Goal: Task Accomplishment & Management: Complete application form

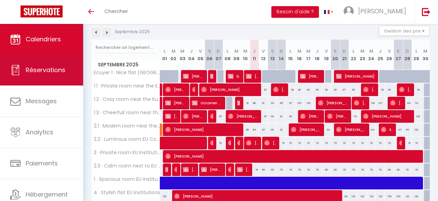
click at [35, 68] on span "Réservations" at bounding box center [46, 70] width 40 height 9
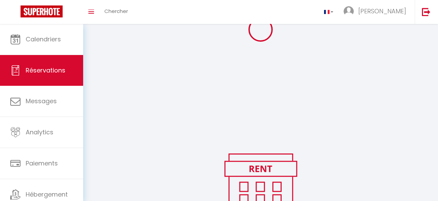
scroll to position [44, 0]
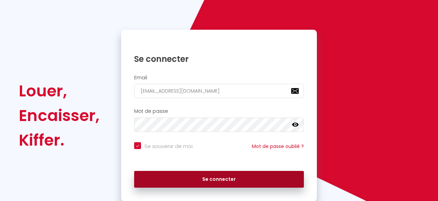
click at [212, 185] on button "Se connecter" at bounding box center [219, 179] width 170 height 17
checkbox input "true"
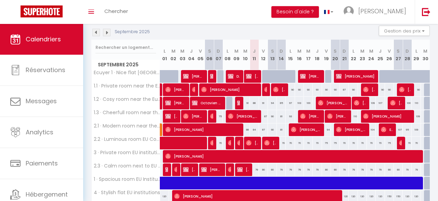
scroll to position [109, 0]
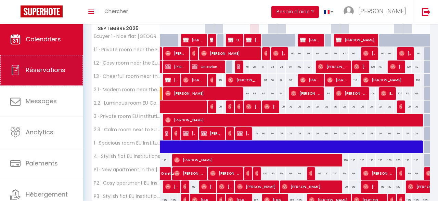
click at [60, 77] on link "Réservations" at bounding box center [41, 70] width 83 height 31
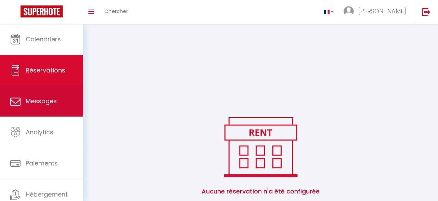
scroll to position [85, 0]
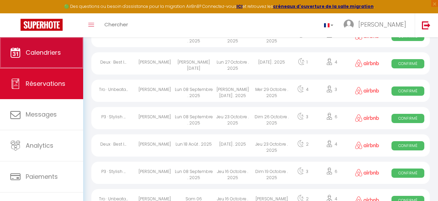
click at [34, 56] on span "Calendriers" at bounding box center [43, 52] width 35 height 9
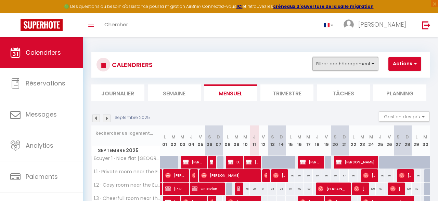
click at [355, 66] on button "Filtrer par hébergement" at bounding box center [345, 64] width 66 height 14
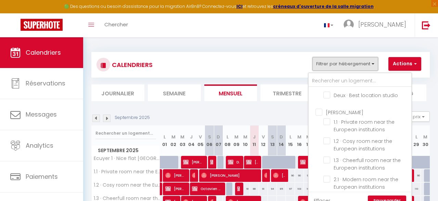
scroll to position [184, 0]
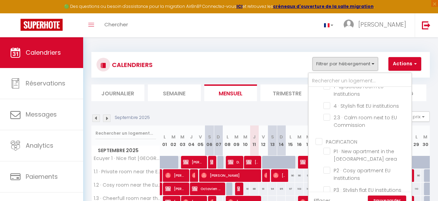
click at [356, 138] on input "PACIFICATION" at bounding box center [367, 141] width 103 height 7
checkbox input "true"
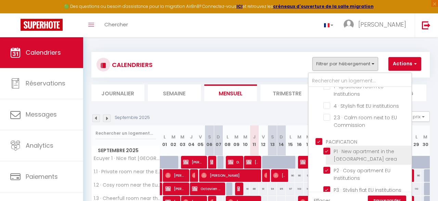
checkbox input "false"
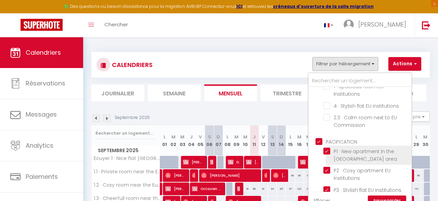
checkbox input "false"
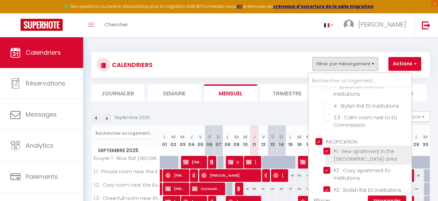
checkbox input "false"
checkbox input "true"
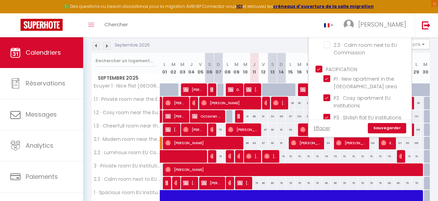
click at [385, 129] on link "Sauvegarder" at bounding box center [387, 128] width 38 height 10
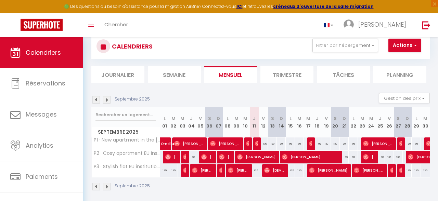
scroll to position [0, 0]
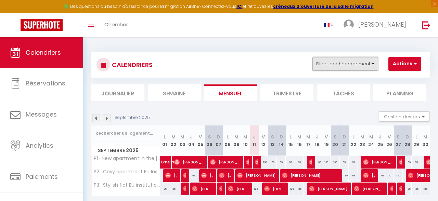
click at [350, 61] on button "Filtrer par hébergement" at bounding box center [345, 64] width 66 height 14
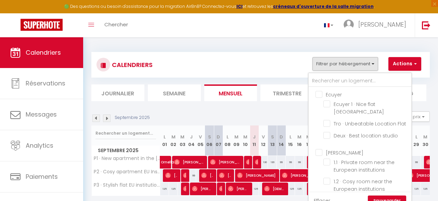
click at [343, 149] on input "[PERSON_NAME]" at bounding box center [367, 152] width 103 height 7
checkbox input "true"
checkbox input "false"
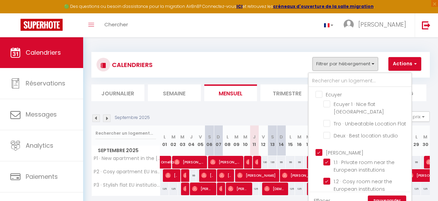
checkbox input "true"
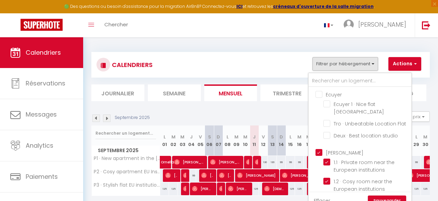
checkbox input "true"
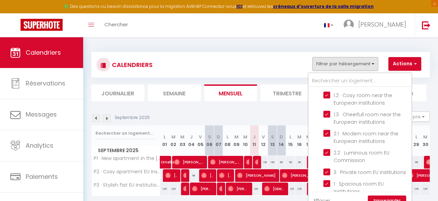
scroll to position [162, 0]
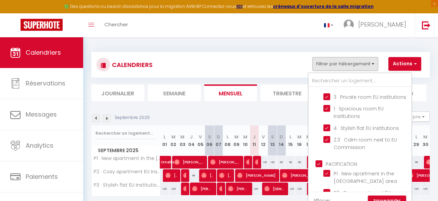
click at [339, 160] on input "PACIFICATION" at bounding box center [367, 163] width 103 height 7
checkbox input "false"
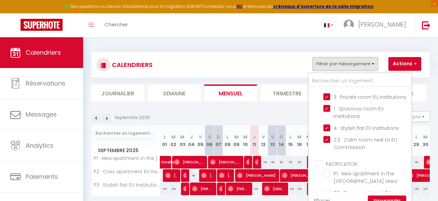
checkbox input "false"
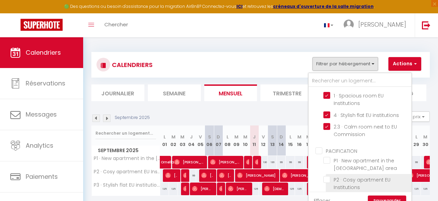
scroll to position [184, 0]
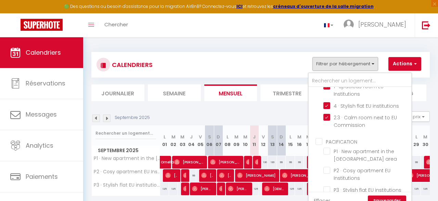
click at [391, 197] on link "Sauvegarder" at bounding box center [387, 201] width 38 height 10
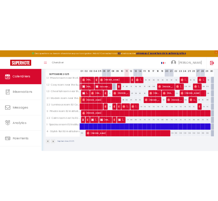
scroll to position [67, 0]
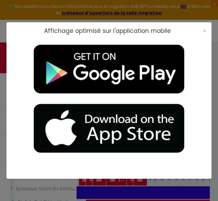
click at [207, 28] on div "×" at bounding box center [202, 30] width 17 height 7
click at [202, 33] on div "×" at bounding box center [202, 30] width 17 height 7
click at [203, 31] on span "×" at bounding box center [205, 30] width 4 height 9
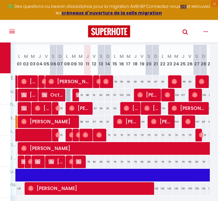
scroll to position [70, 0]
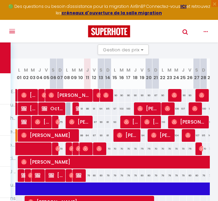
click at [143, 97] on span at bounding box center [145, 95] width 5 height 13
type input "90"
type input "Ven 19 Septembre 2025"
type input "Sam 20 Septembre 2025"
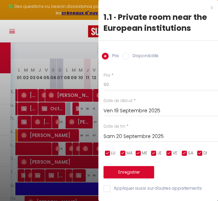
click at [212, 8] on div "x" at bounding box center [156, 7] width 115 height 8
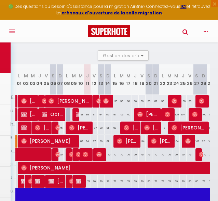
scroll to position [0, 0]
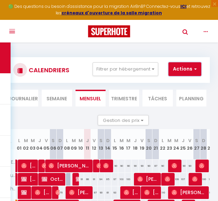
click at [192, 69] on button "Actions" at bounding box center [185, 69] width 33 height 14
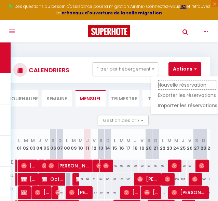
click at [191, 82] on link "Nouvelle réservation" at bounding box center [188, 85] width 60 height 10
select select
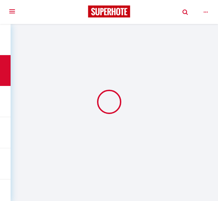
select select
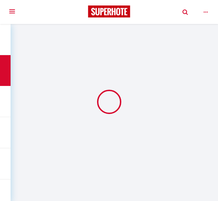
select select
checkbox input "false"
select select
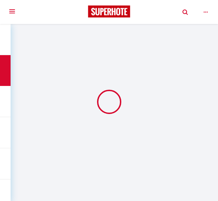
select select
checkbox input "false"
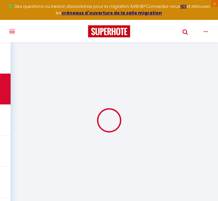
select select
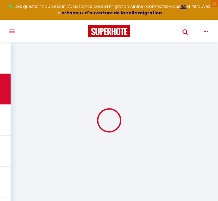
select select
checkbox input "false"
select select
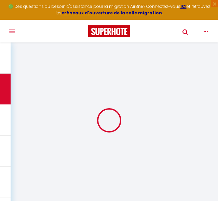
select select
checkbox input "false"
select select
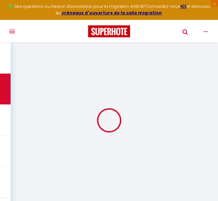
select select
checkbox input "false"
select select
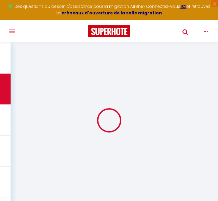
select select
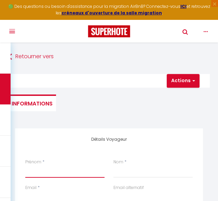
click at [48, 170] on input "Prénom" at bounding box center [64, 171] width 79 height 12
type input "B"
select select
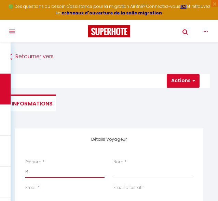
select select
checkbox input "false"
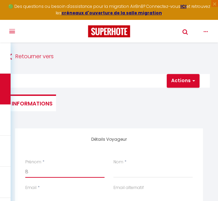
type input "Bu"
select select
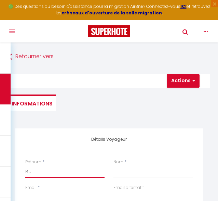
select select
checkbox input "false"
type input "Bug"
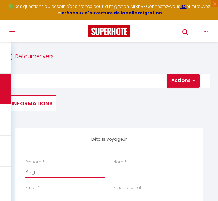
select select
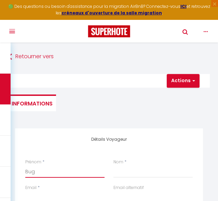
select select
checkbox input "false"
type input "Bug"
select select
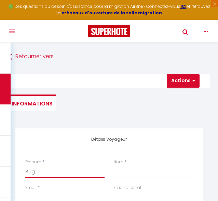
select select
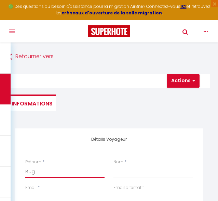
select select
checkbox input "false"
type input "Bug a"
select select
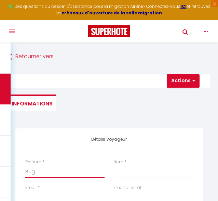
select select
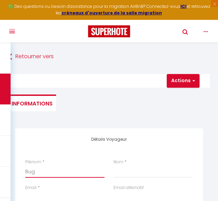
checkbox input "false"
type input "Bug ai"
select select
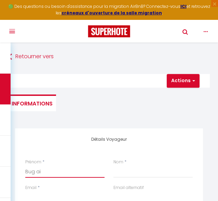
select select
checkbox input "false"
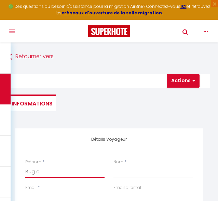
type input "Bug air"
select select
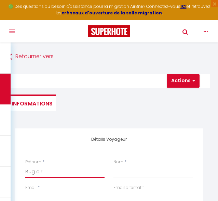
select select
checkbox input "false"
type input "Bug airb"
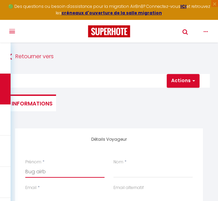
select select
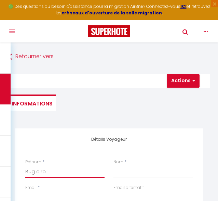
select select
checkbox input "false"
type input "Bug airbn"
select select
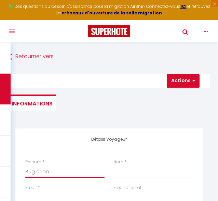
select select
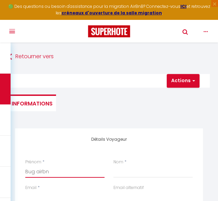
select select
checkbox input "false"
type input "Bug airbnb"
select select
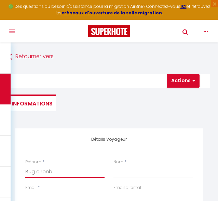
select select
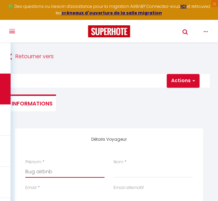
checkbox input "false"
type input "Bug airbn"
select select
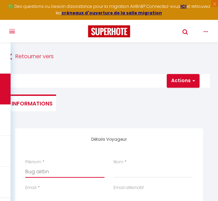
select select
checkbox input "false"
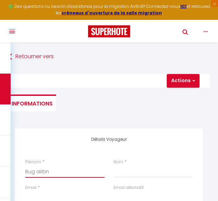
type input "Bug airb"
select select
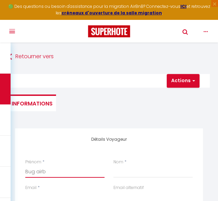
select select
checkbox input "false"
type input "Bug air"
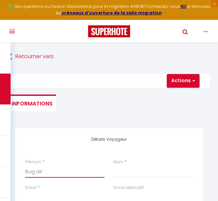
select select
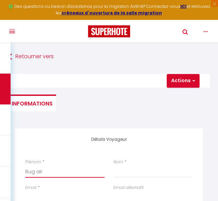
select select
checkbox input "false"
type input "Bug ai"
select select
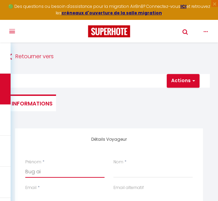
select select
click at [129, 168] on input "Nom" at bounding box center [153, 171] width 79 height 12
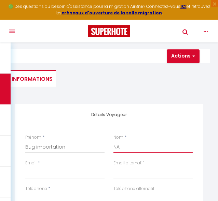
scroll to position [36, 0]
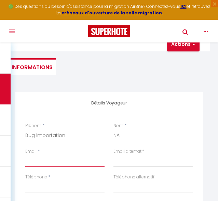
click at [65, 158] on input "Email" at bounding box center [64, 161] width 79 height 12
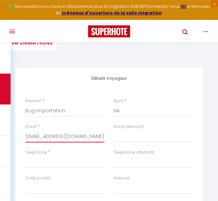
scroll to position [73, 0]
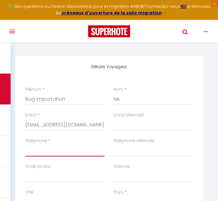
click at [61, 146] on input "Téléphone" at bounding box center [64, 150] width 79 height 12
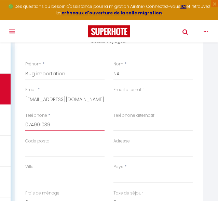
scroll to position [109, 0]
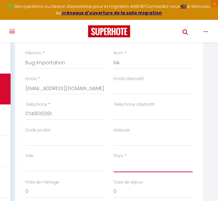
click option "[GEOGRAPHIC_DATA]" at bounding box center [0, 0] width 0 height 0
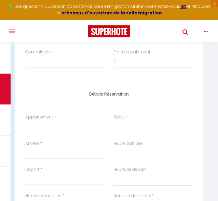
scroll to position [290, 0]
click at [51, 120] on label "Appartement" at bounding box center [39, 117] width 28 height 7
click at [51, 120] on select "Ecuyer 1 · Nice flat [GEOGRAPHIC_DATA] 1.1 · Private room near the European ins…" at bounding box center [64, 126] width 79 height 13
click at [25, 120] on select "Ecuyer 1 · Nice flat [GEOGRAPHIC_DATA] 1.1 · Private room near the European ins…" at bounding box center [64, 126] width 79 height 13
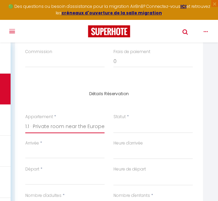
click option "1.1 · Private room near the European institutions" at bounding box center [0, 0] width 0 height 0
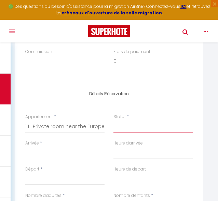
click at [114, 120] on select "Confirmé Non Confirmé [PERSON_NAME] par le voyageur No Show Request" at bounding box center [153, 126] width 79 height 13
click option "Confirmé" at bounding box center [0, 0] width 0 height 0
click at [87, 152] on input "Arrivée" at bounding box center [64, 153] width 79 height 9
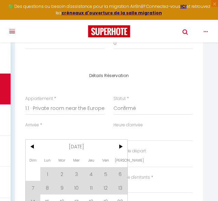
scroll to position [326, 0]
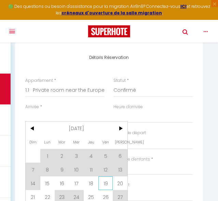
click at [104, 184] on span "19" at bounding box center [106, 183] width 15 height 14
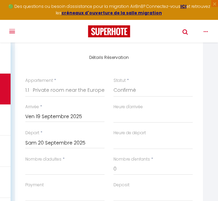
click at [56, 149] on div "Départ * [DATE] < [DATE] > Dim Lun Mar Mer Jeu Ven Sam 1 2 3 4 5 6 7 8 9 10 11 …" at bounding box center [65, 143] width 88 height 26
click at [60, 141] on input "Sam 20 Septembre 2025" at bounding box center [64, 143] width 79 height 9
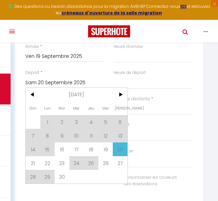
scroll to position [399, 0]
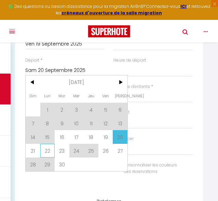
click at [49, 153] on span "22" at bounding box center [47, 151] width 15 height 14
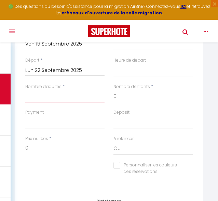
click at [65, 93] on input "Nombre d'adultes" at bounding box center [64, 96] width 79 height 12
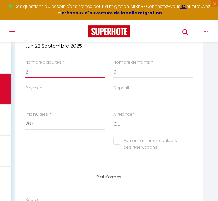
scroll to position [435, 0]
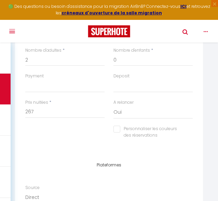
click at [116, 131] on input "Personnaliser les couleurs des réservations" at bounding box center [149, 129] width 71 height 7
click at [188, 131] on span at bounding box center [190, 130] width 5 height 5
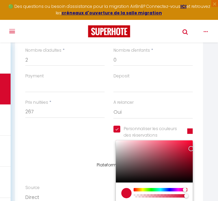
click at [192, 134] on span "#D7092E hex 215 r 9 g 46 b 1 a 349 h 92% s 44% l 1 a" at bounding box center [190, 132] width 5 height 6
click at [197, 140] on div "Personnaliser les couleurs des réservations #D7092E #D7092E hex 215 r 9 g 46 b …" at bounding box center [153, 136] width 88 height 20
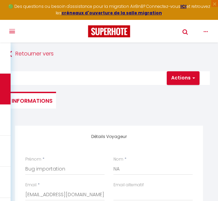
scroll to position [0, 0]
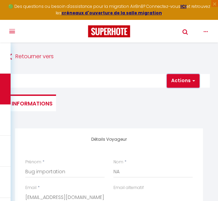
click at [185, 82] on button "Actions" at bounding box center [183, 81] width 33 height 14
click at [191, 95] on link "Enregistrer" at bounding box center [189, 95] width 54 height 9
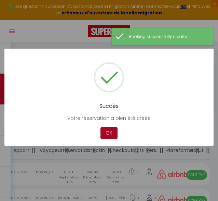
click at [110, 131] on button "OK" at bounding box center [109, 133] width 17 height 12
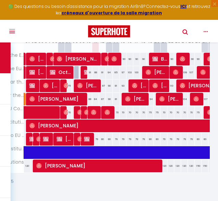
scroll to position [0, 53]
click at [101, 118] on span at bounding box center [99, 112] width 5 height 13
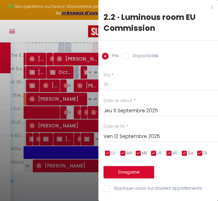
click at [85, 109] on div at bounding box center [109, 100] width 218 height 201
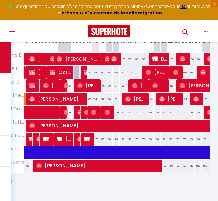
click at [106, 111] on span at bounding box center [106, 112] width 5 height 13
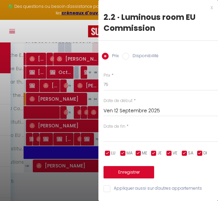
click at [76, 125] on div at bounding box center [109, 100] width 218 height 201
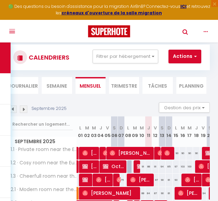
scroll to position [0, 0]
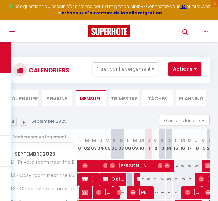
click at [182, 71] on button "Actions" at bounding box center [185, 69] width 33 height 14
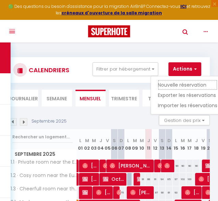
click at [182, 81] on link "Nouvelle réservation" at bounding box center [188, 85] width 60 height 10
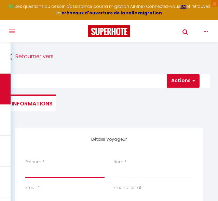
drag, startPoint x: 47, startPoint y: 173, endPoint x: 69, endPoint y: 171, distance: 22.3
click at [47, 173] on input "Prénom" at bounding box center [64, 171] width 79 height 12
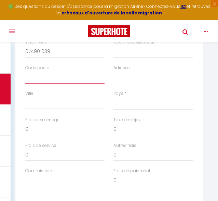
scroll to position [184, 0]
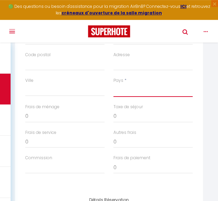
click at [114, 84] on select "[GEOGRAPHIC_DATA] [GEOGRAPHIC_DATA] [GEOGRAPHIC_DATA] [GEOGRAPHIC_DATA] [GEOGRA…" at bounding box center [153, 90] width 79 height 13
click option "[GEOGRAPHIC_DATA]" at bounding box center [0, 0] width 0 height 0
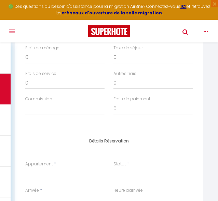
scroll to position [257, 0]
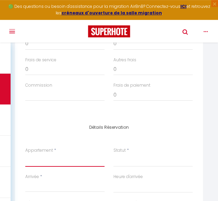
click at [25, 154] on select "Ecuyer 1 · Nice flat [GEOGRAPHIC_DATA] 1.1 · Private room near the European ins…" at bounding box center [64, 160] width 79 height 13
click option "2.1 · Modern room near the European institutions" at bounding box center [0, 0] width 0 height 0
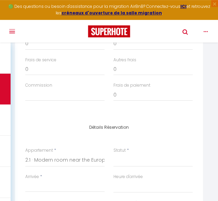
click at [123, 151] on label "Statut" at bounding box center [120, 150] width 12 height 7
click at [123, 154] on select "Confirmé Non Confirmé [PERSON_NAME] par le voyageur No Show Request" at bounding box center [153, 160] width 79 height 13
click at [114, 154] on select "Confirmé Non Confirmé [PERSON_NAME] par le voyageur No Show Request" at bounding box center [153, 160] width 79 height 13
click option "Confirmé" at bounding box center [0, 0] width 0 height 0
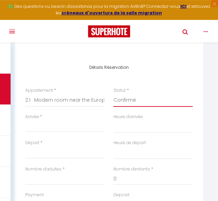
scroll to position [329, 0]
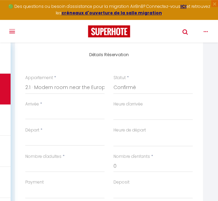
click at [55, 112] on input "Arrivée" at bounding box center [64, 114] width 79 height 9
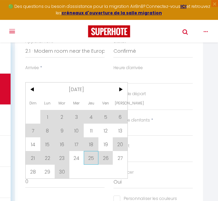
scroll to position [365, 0]
click at [81, 134] on span "10" at bounding box center [76, 131] width 15 height 14
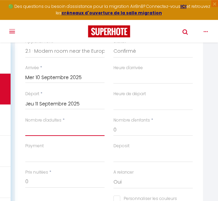
click at [79, 130] on input "Nombre d'adultes" at bounding box center [64, 130] width 79 height 12
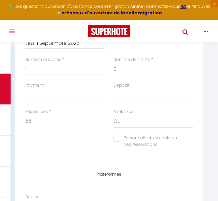
scroll to position [438, 0]
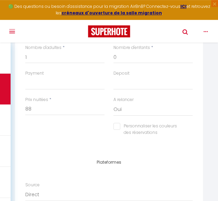
click at [116, 126] on input "Personnaliser les couleurs des réservations" at bounding box center [149, 126] width 71 height 7
click at [188, 128] on div "Personnaliser les couleurs des réservations #D7092E" at bounding box center [153, 129] width 79 height 13
click at [188, 128] on span at bounding box center [190, 128] width 5 height 5
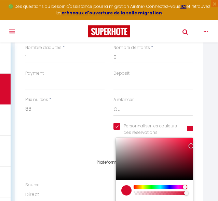
click at [141, 189] on div at bounding box center [160, 186] width 52 height 3
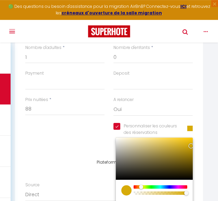
click at [138, 187] on div at bounding box center [160, 186] width 52 height 3
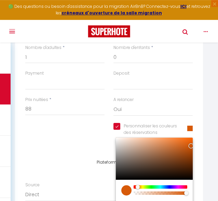
click at [205, 110] on div "Détails Réservation Appartement * Ecuyer 1 · Nice flat [GEOGRAPHIC_DATA] 1.1 · …" at bounding box center [109, 43] width 192 height 216
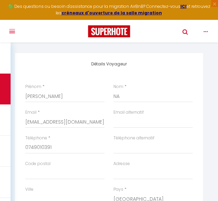
scroll to position [0, 0]
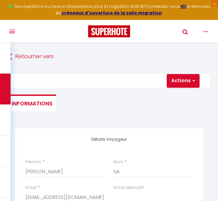
click at [198, 88] on div "[PERSON_NAME] NA Actions Enregistrer Actions Enregistrer [PERSON_NAME] et édite…" at bounding box center [109, 79] width 211 height 23
click at [196, 84] on button "Actions" at bounding box center [183, 81] width 33 height 14
click at [197, 93] on link "Enregistrer" at bounding box center [189, 95] width 54 height 9
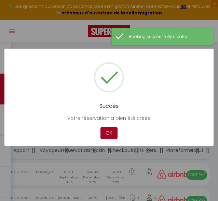
click at [115, 134] on button "OK" at bounding box center [109, 133] width 17 height 12
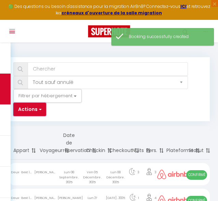
click at [34, 107] on button "Actions" at bounding box center [29, 110] width 33 height 14
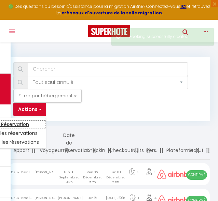
click at [29, 126] on link "Nouvelle Réservation" at bounding box center [9, 124] width 73 height 9
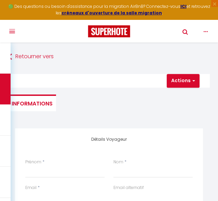
click at [78, 162] on div "Prénom *" at bounding box center [64, 168] width 79 height 19
click at [75, 169] on input "Prénom" at bounding box center [64, 171] width 79 height 12
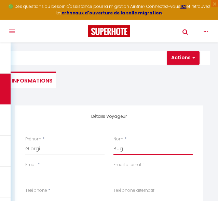
scroll to position [73, 0]
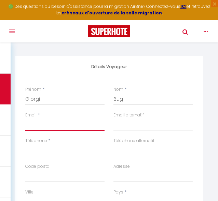
click at [73, 125] on input "Email" at bounding box center [64, 124] width 79 height 12
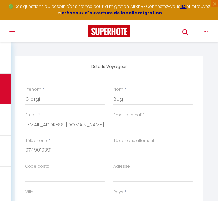
scroll to position [109, 0]
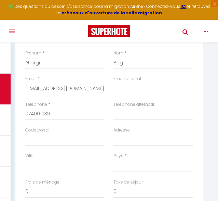
click at [134, 159] on div "Pays * [GEOGRAPHIC_DATA] [GEOGRAPHIC_DATA] [GEOGRAPHIC_DATA] [GEOGRAPHIC_DATA] …" at bounding box center [153, 163] width 79 height 20
click at [114, 159] on select "[GEOGRAPHIC_DATA] [GEOGRAPHIC_DATA] [GEOGRAPHIC_DATA] [GEOGRAPHIC_DATA] [GEOGRA…" at bounding box center [153, 165] width 79 height 13
click option "[GEOGRAPHIC_DATA]" at bounding box center [0, 0] width 0 height 0
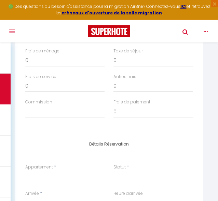
scroll to position [254, 0]
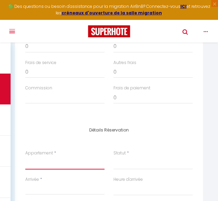
click at [25, 156] on select "Ecuyer 1 · Nice flat [GEOGRAPHIC_DATA] 1.1 · Private room near the European ins…" at bounding box center [64, 162] width 79 height 13
click option "2.1 · Modern room near the European institutions" at bounding box center [0, 0] width 0 height 0
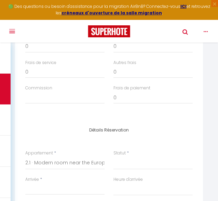
click at [128, 155] on span "*" at bounding box center [128, 153] width 2 height 6
click at [114, 156] on select "Confirmé Non Confirmé [PERSON_NAME] par le voyageur No Show Request" at bounding box center [153, 162] width 79 height 13
click option "Confirmé" at bounding box center [0, 0] width 0 height 0
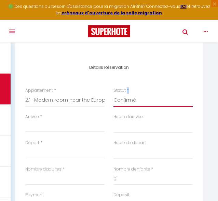
scroll to position [326, 0]
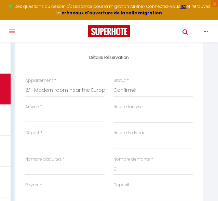
click at [51, 106] on div "Arrivée * < [DATE] > Dim Lun Mar Mer Jeu Ven Sam 1 2 3 4 5 6 7 8 9 10 11 12 13 …" at bounding box center [64, 113] width 79 height 19
click at [53, 119] on input "Arrivée" at bounding box center [64, 116] width 79 height 9
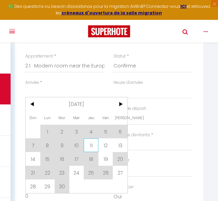
scroll to position [363, 0]
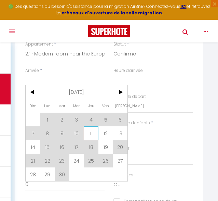
click at [92, 136] on span "11" at bounding box center [91, 133] width 15 height 14
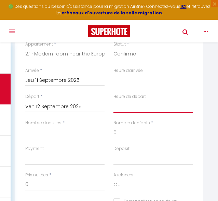
click at [114, 100] on select "00:00 00:30 01:00 01:30 02:00 02:30 03:00 03:30 04:00 04:30 05:00 05:30 06:00 0…" at bounding box center [153, 106] width 79 height 13
click at [70, 108] on input "Ven 12 Septembre 2025" at bounding box center [64, 106] width 79 height 9
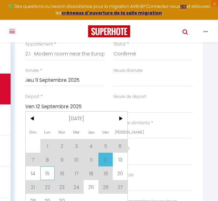
click at [51, 175] on span "15" at bounding box center [47, 173] width 15 height 14
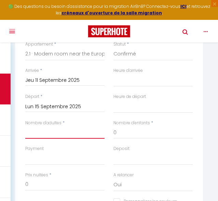
click at [53, 133] on input "Nombre d'adultes" at bounding box center [64, 132] width 79 height 12
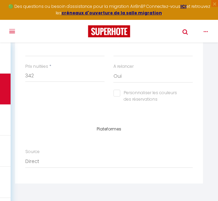
scroll to position [472, 0]
click at [118, 95] on input "Personnaliser les couleurs des réservations" at bounding box center [149, 92] width 71 height 7
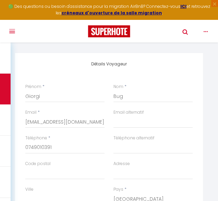
scroll to position [0, 0]
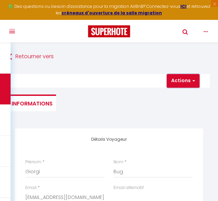
click at [192, 84] on button "Actions" at bounding box center [183, 81] width 33 height 14
click at [191, 96] on link "Enregistrer" at bounding box center [189, 95] width 54 height 9
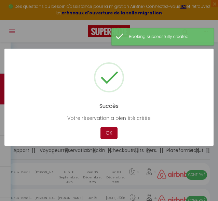
click at [116, 136] on button "OK" at bounding box center [109, 133] width 17 height 12
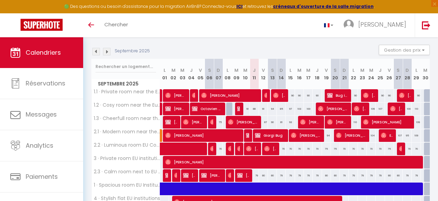
scroll to position [103, 0]
